Goal: Register for event/course

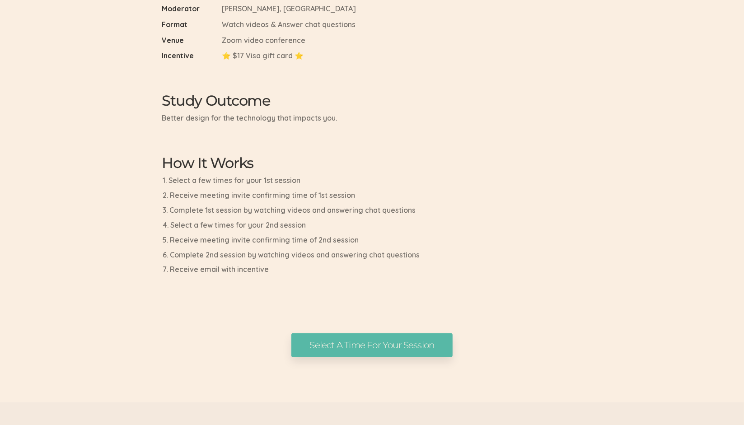
scroll to position [417, 0]
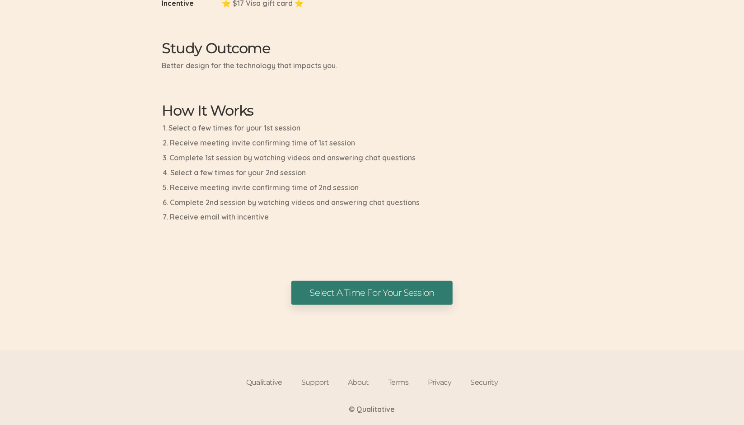
click at [398, 295] on link "Select A Time For Your Session" at bounding box center [371, 293] width 161 height 24
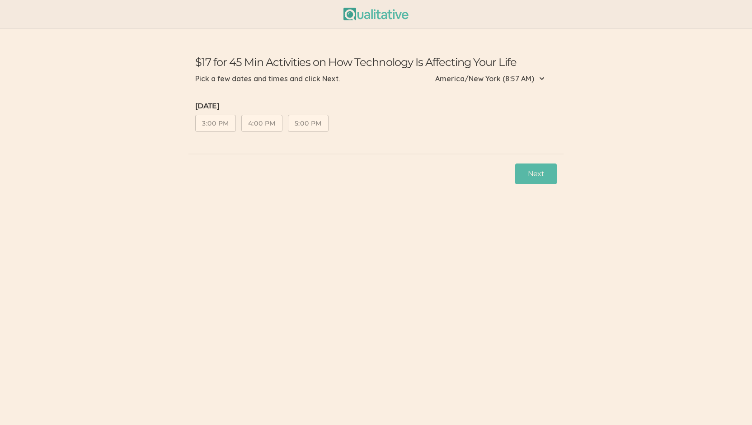
click at [225, 120] on button "3:00 PM" at bounding box center [215, 123] width 41 height 17
click at [521, 177] on button "Next" at bounding box center [536, 174] width 42 height 21
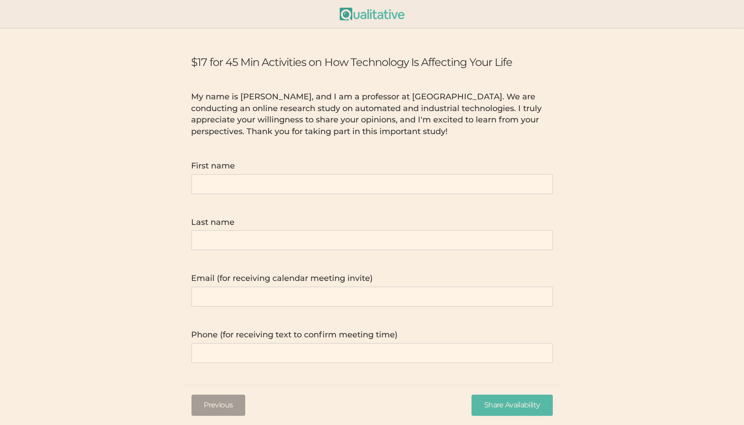
click at [422, 185] on name "First name" at bounding box center [372, 184] width 361 height 20
type name "Chandel"
type name "Alexander"
type invite\) "c.alexander509@gmail.com"
type time\) "4436233243"
